Goal: Find contact information: Find contact information

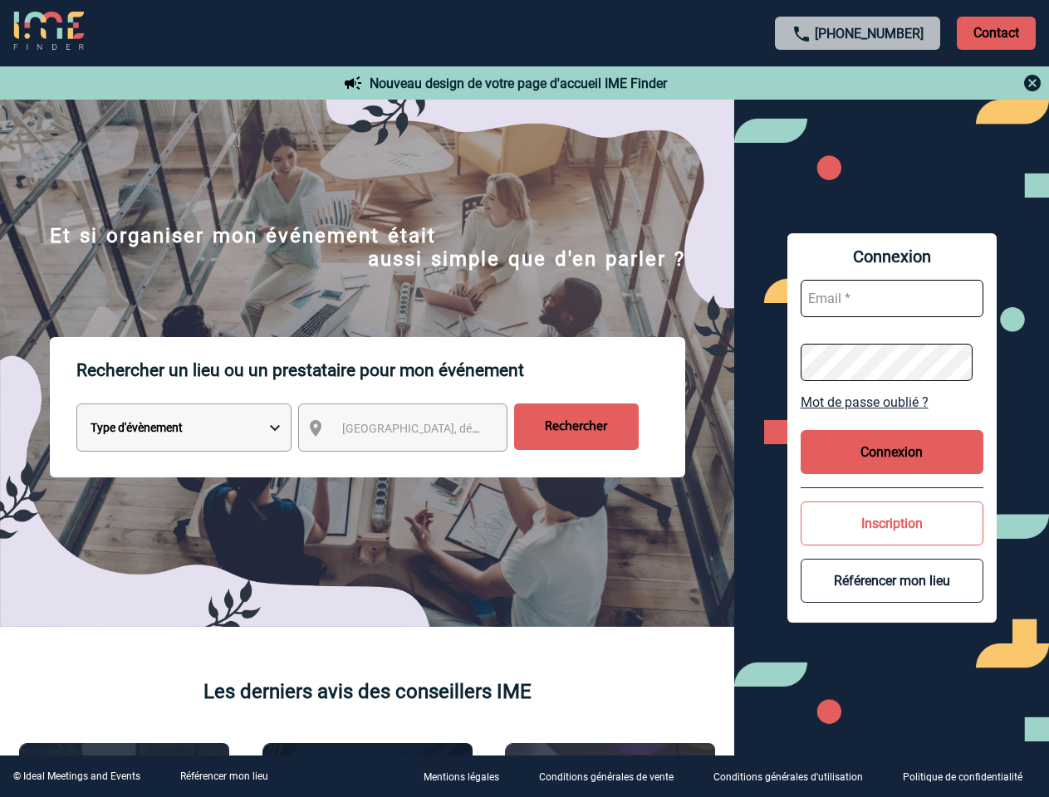
click at [524, 399] on p "Rechercher un lieu ou un prestataire pour mon événement" at bounding box center [380, 370] width 609 height 66
click at [996, 32] on p "Contact" at bounding box center [996, 33] width 79 height 33
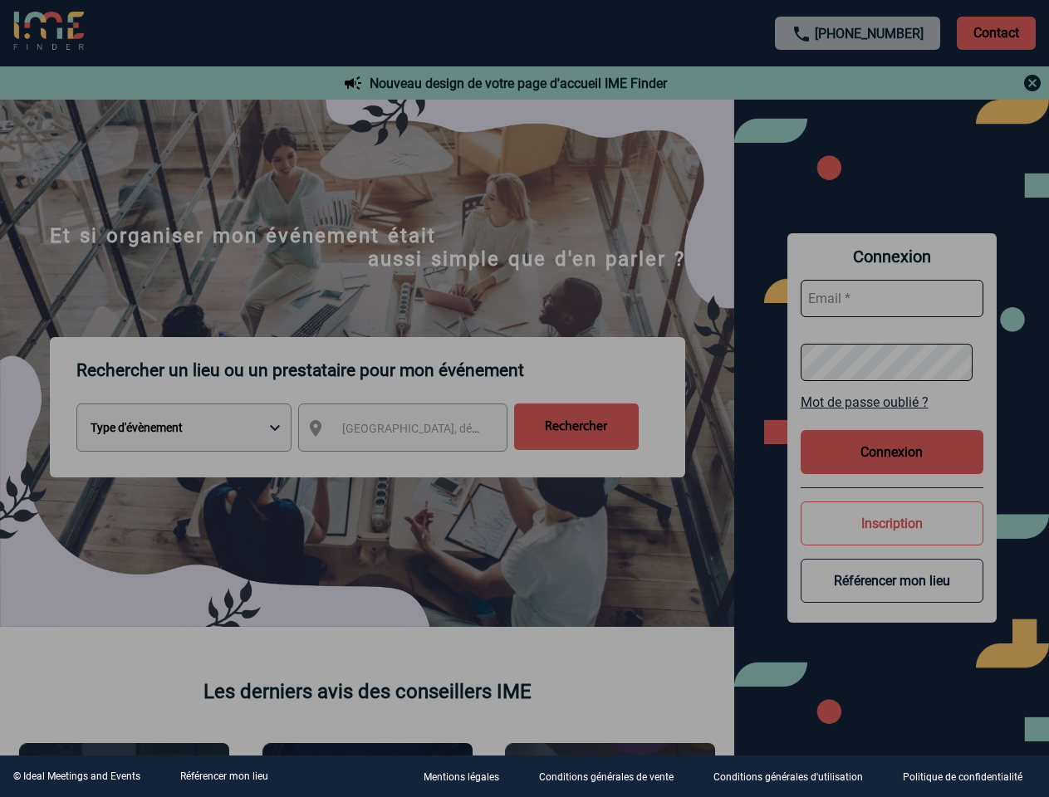
click at [858, 83] on body "[PHONE_NUMBER] Contact Contact Nouveau design de votre page d'accueil IME Finde…" at bounding box center [524, 398] width 1049 height 797
click at [418, 431] on div at bounding box center [524, 398] width 1049 height 797
click at [892, 402] on div at bounding box center [524, 398] width 1049 height 797
click at [892, 452] on div at bounding box center [524, 398] width 1049 height 797
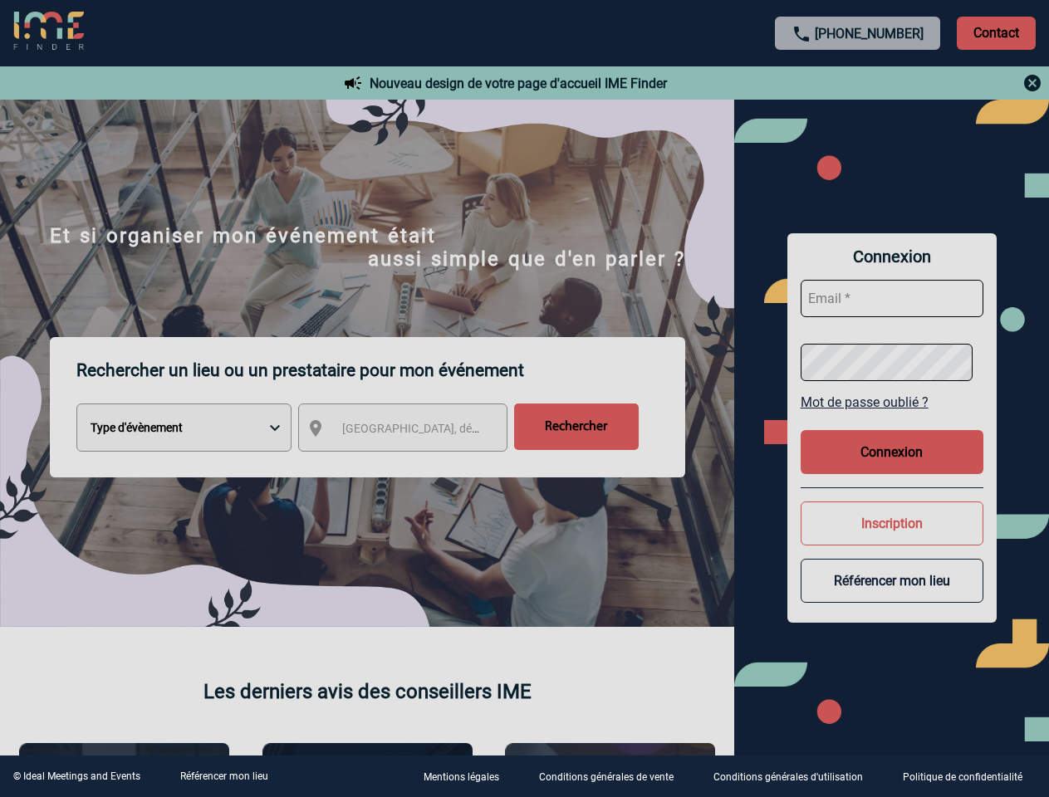
click at [892, 523] on body "[PHONE_NUMBER] Contact Contact Nouveau design de votre page d'accueil IME Finde…" at bounding box center [524, 398] width 1049 height 797
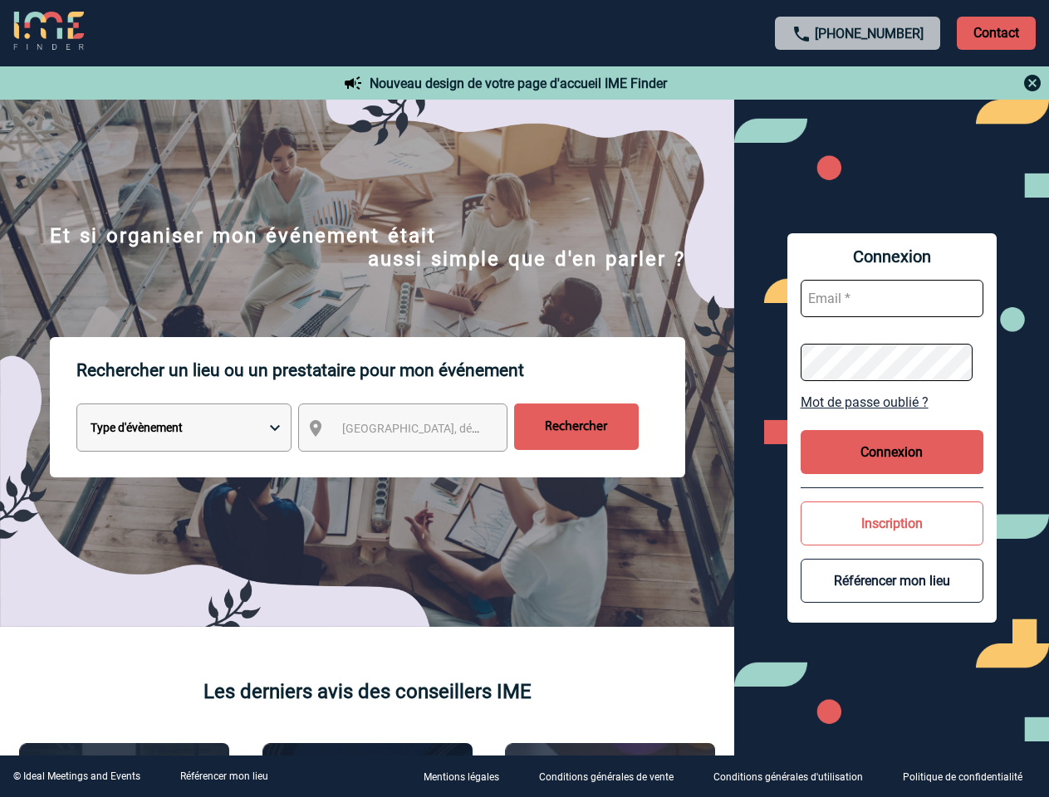
click at [892, 581] on button "Référencer mon lieu" at bounding box center [892, 581] width 183 height 44
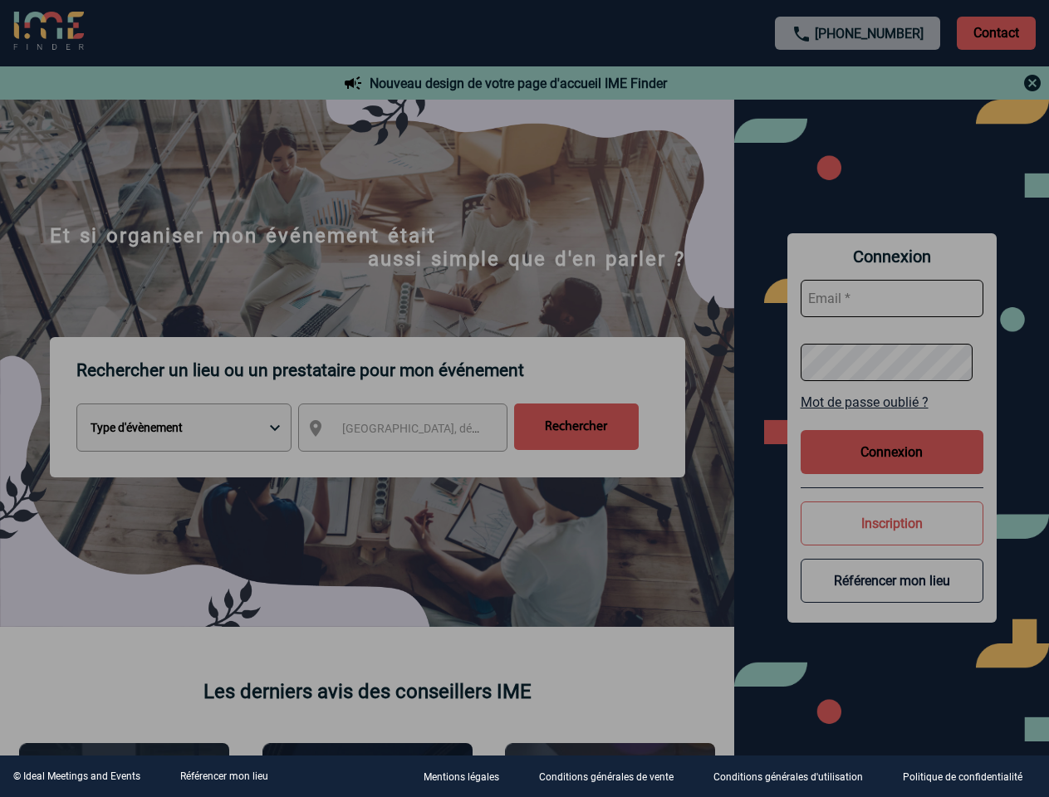
click at [223, 777] on link "Référencer mon lieu" at bounding box center [224, 777] width 88 height 12
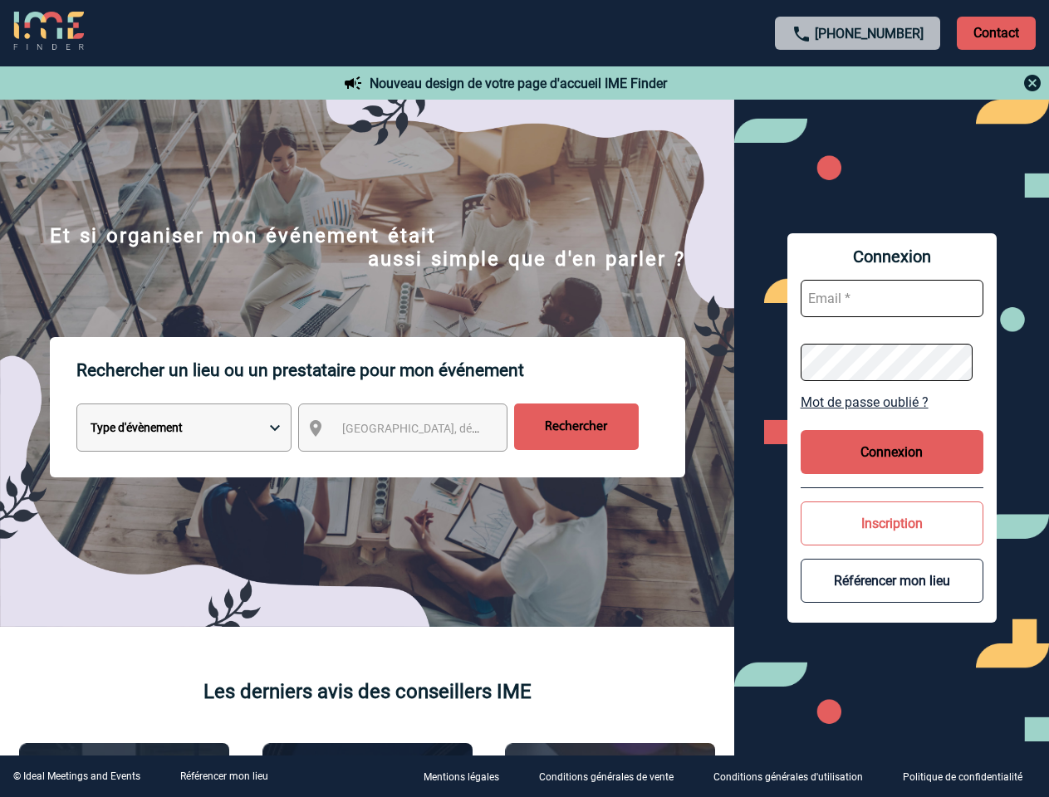
click at [524, 399] on p "Rechercher un lieu ou un prestataire pour mon événement" at bounding box center [380, 370] width 609 height 66
click at [996, 32] on p "Contact" at bounding box center [996, 33] width 79 height 33
click at [418, 431] on span "[GEOGRAPHIC_DATA], département, région..." at bounding box center [457, 428] width 231 height 13
click at [785, 402] on div at bounding box center [392, 298] width 785 height 596
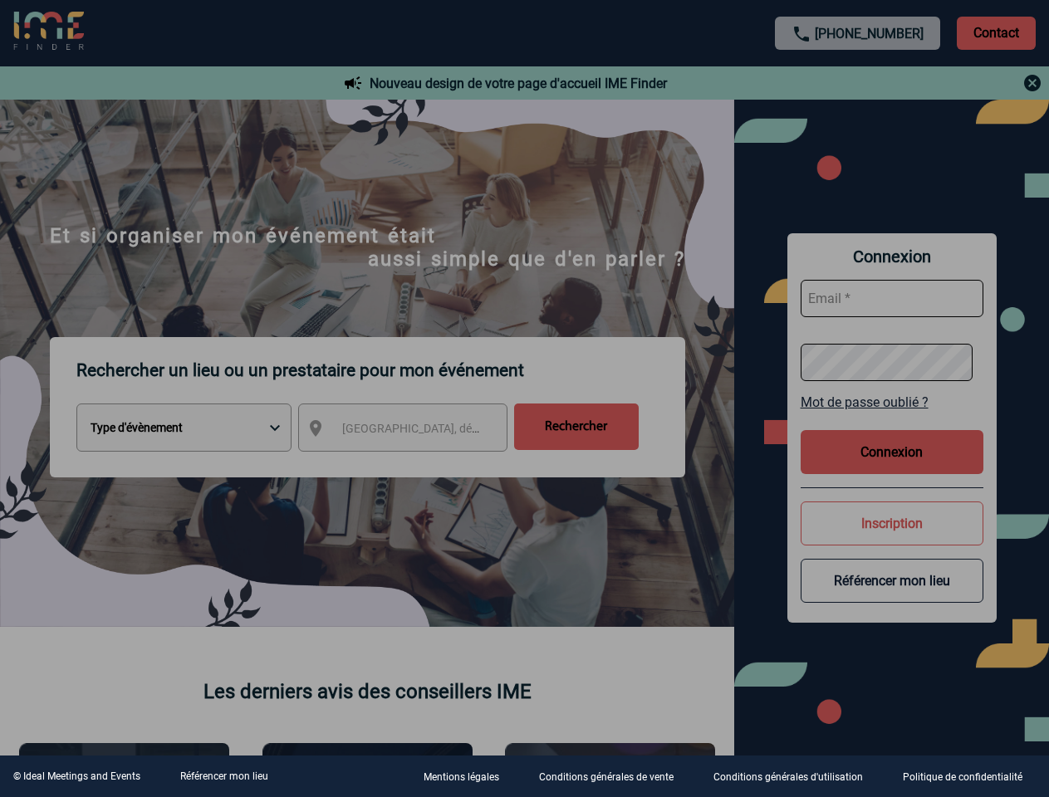
click at [892, 452] on div at bounding box center [524, 398] width 1049 height 797
click at [892, 523] on div at bounding box center [524, 398] width 1049 height 797
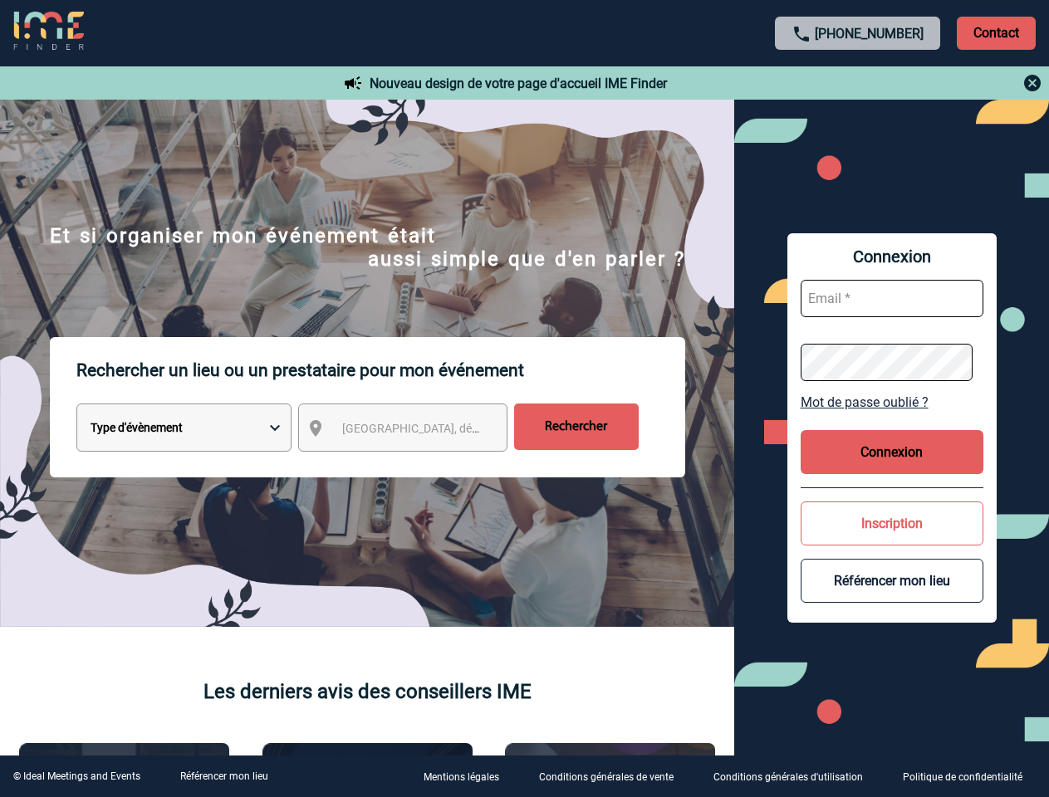
click at [223, 777] on link "Référencer mon lieu" at bounding box center [224, 777] width 88 height 12
